Goal: Check status: Check status

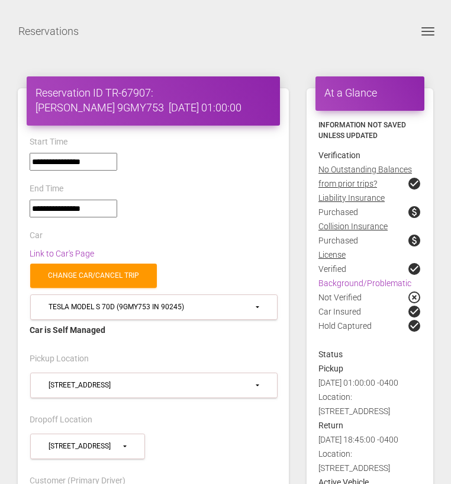
select select "*****"
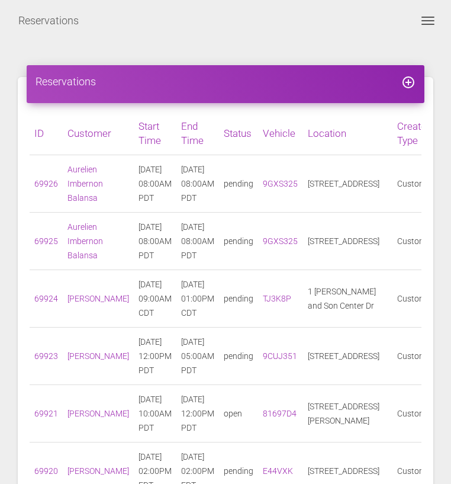
click at [421, 20] on button "Toggle navigation" at bounding box center [428, 21] width 28 height 14
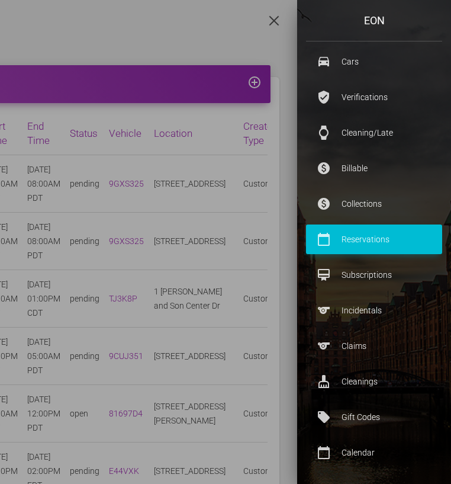
scroll to position [328, 0]
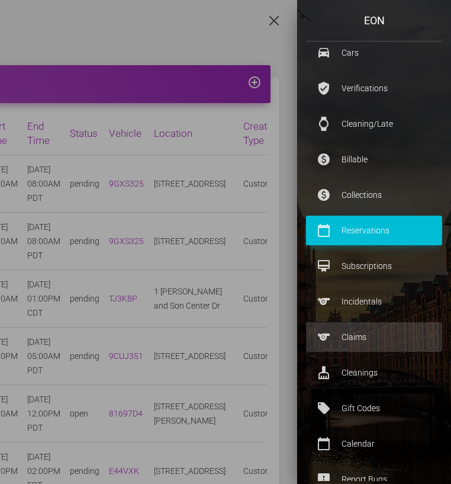
click at [351, 336] on p "Claims" at bounding box center [374, 337] width 118 height 18
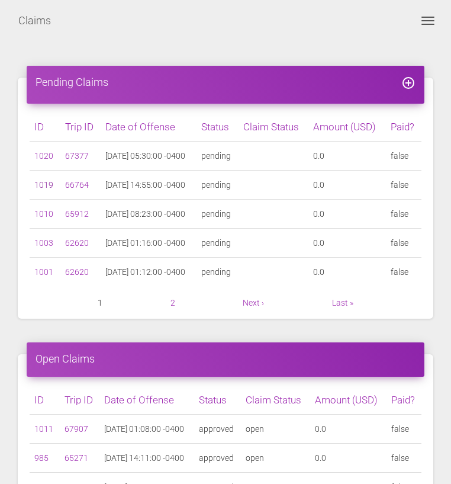
click at [41, 185] on link "1019" at bounding box center [43, 184] width 19 height 9
click at [172, 300] on link "2" at bounding box center [172, 302] width 5 height 9
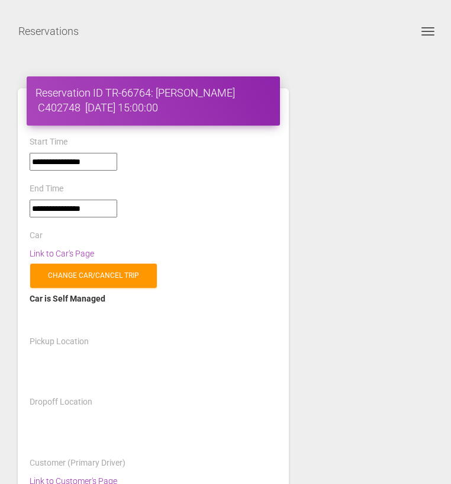
select select "*****"
select select
select select "*****"
select select
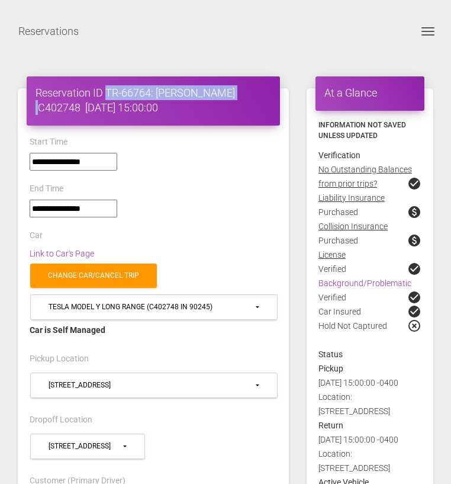
drag, startPoint x: 108, startPoint y: 88, endPoint x: 235, endPoint y: 89, distance: 126.7
click at [235, 89] on h4 "Reservation ID TR-66764: Juanita Caceres C402748 2025-07-22 15:00:00" at bounding box center [154, 100] width 236 height 30
copy h4 "TR-66764: Juanita Caceres"
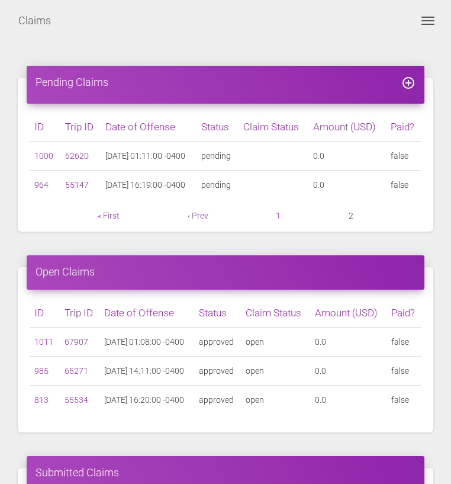
click at [43, 183] on link "964" at bounding box center [41, 184] width 14 height 9
click at [41, 151] on link "1000" at bounding box center [43, 155] width 19 height 9
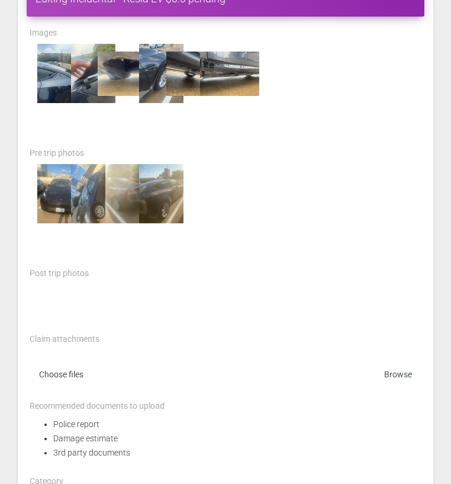
scroll to position [90, 0]
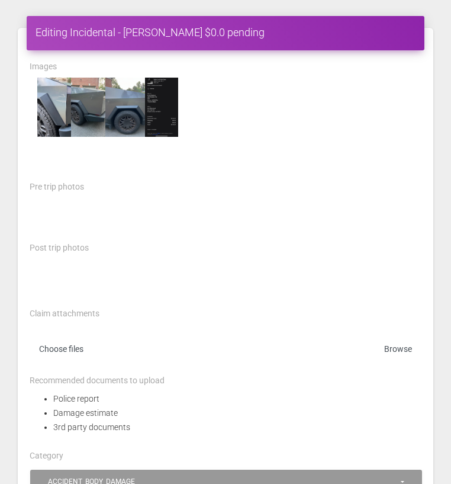
scroll to position [51, 0]
